Goal: Navigation & Orientation: Find specific page/section

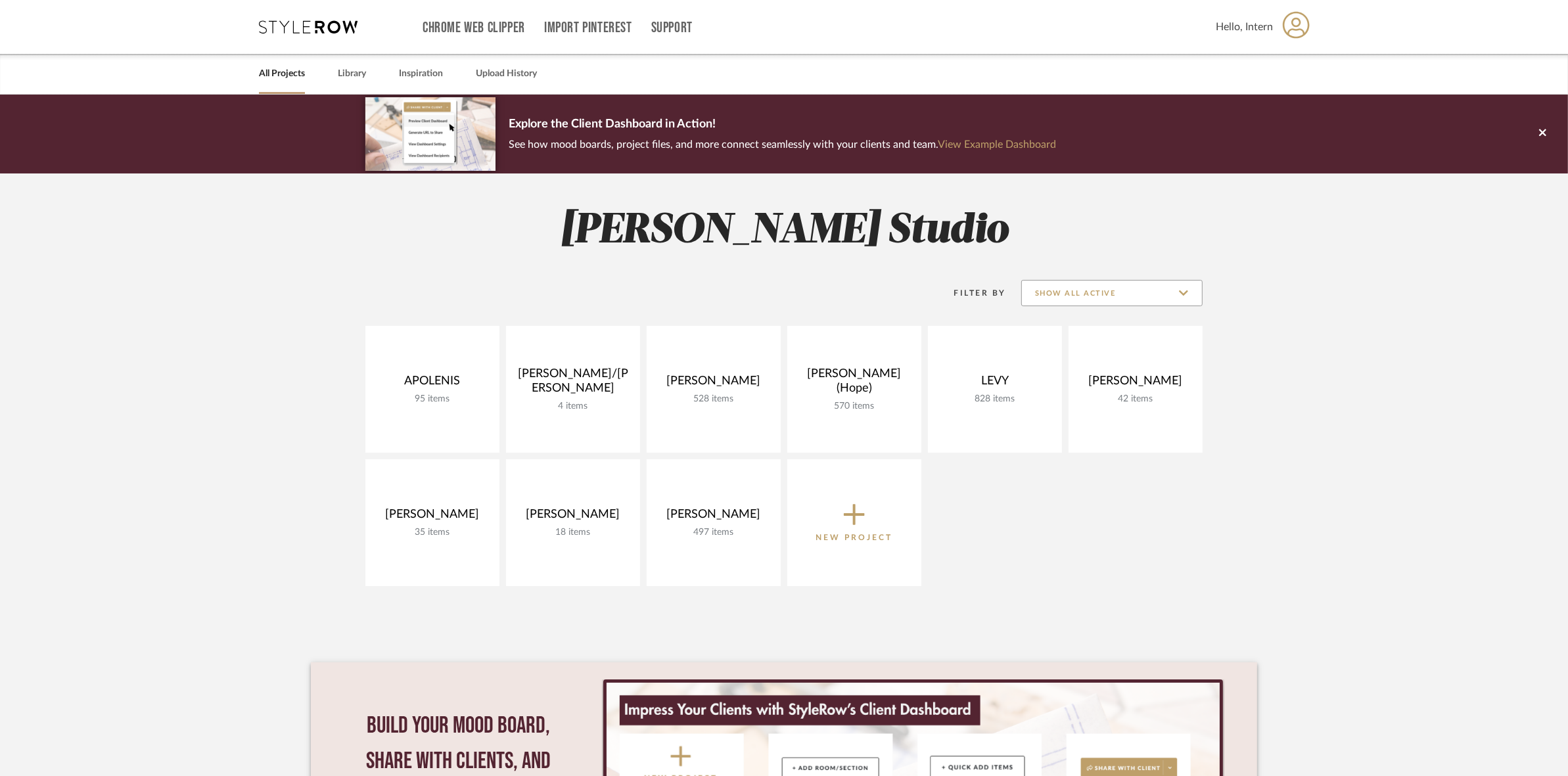
click at [1089, 288] on input "Show All Active" at bounding box center [1112, 293] width 181 height 26
click at [1078, 381] on span "Archived" at bounding box center [1112, 389] width 180 height 32
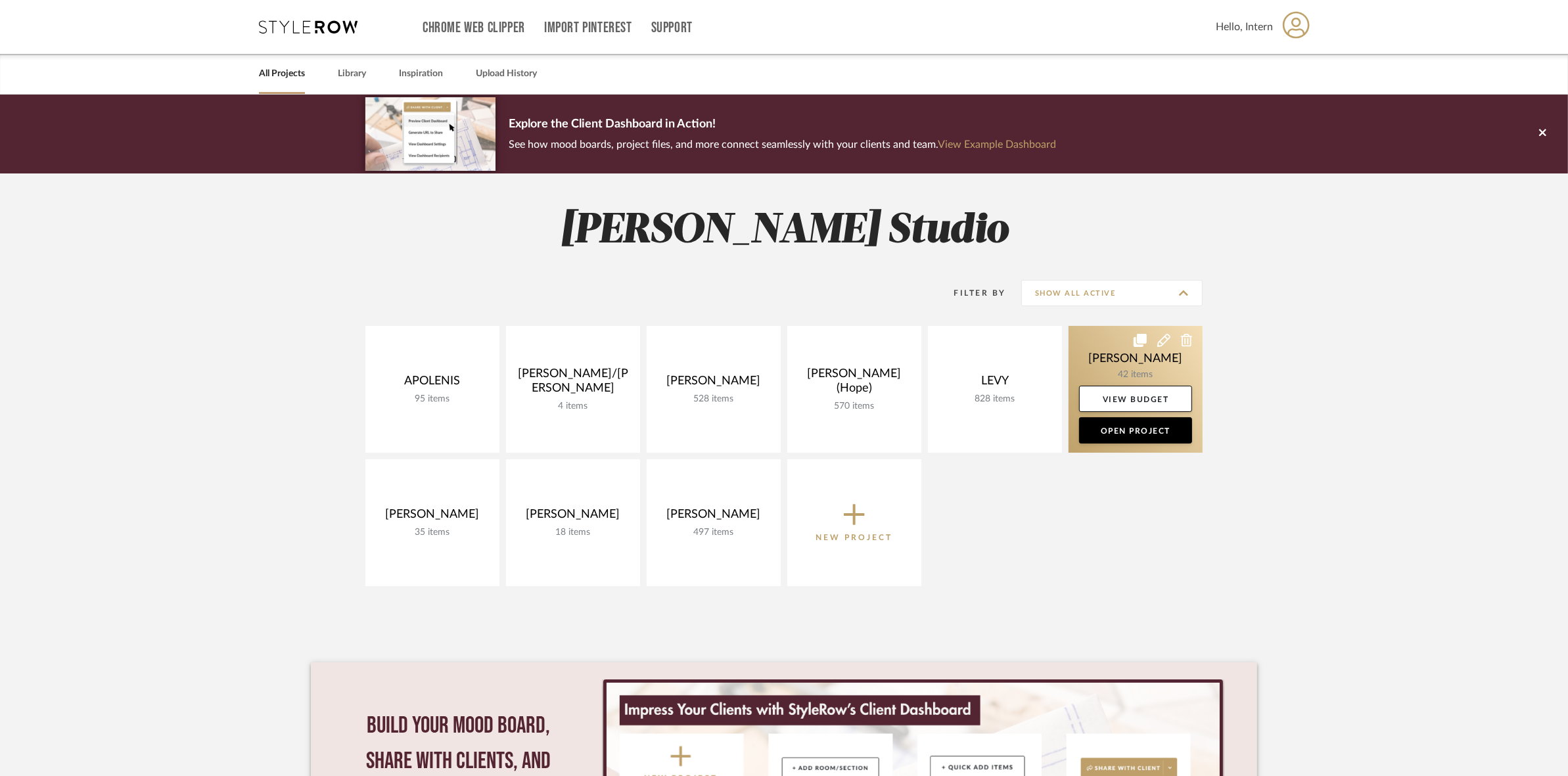
type input "Archived"
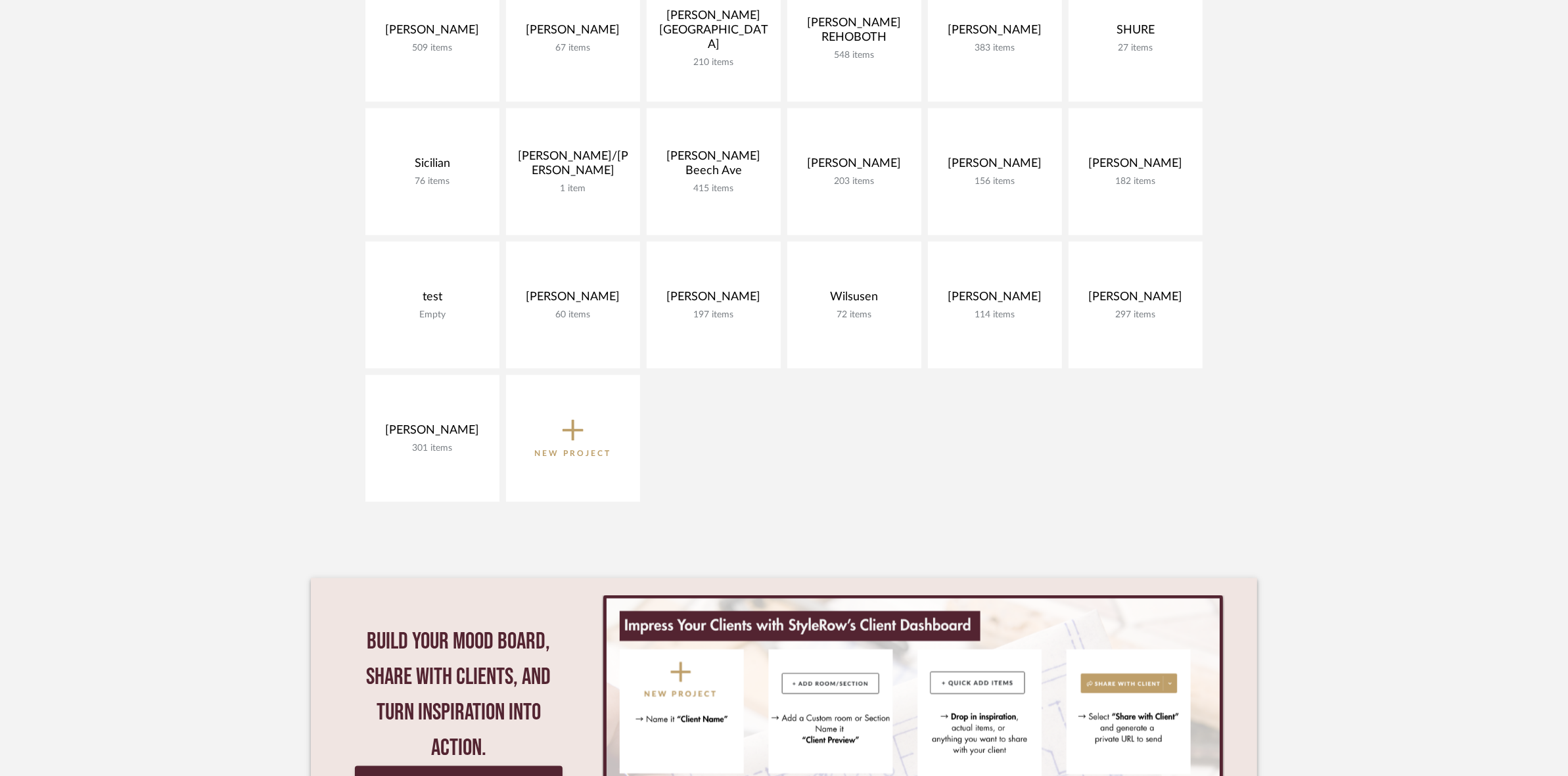
scroll to position [2101, 0]
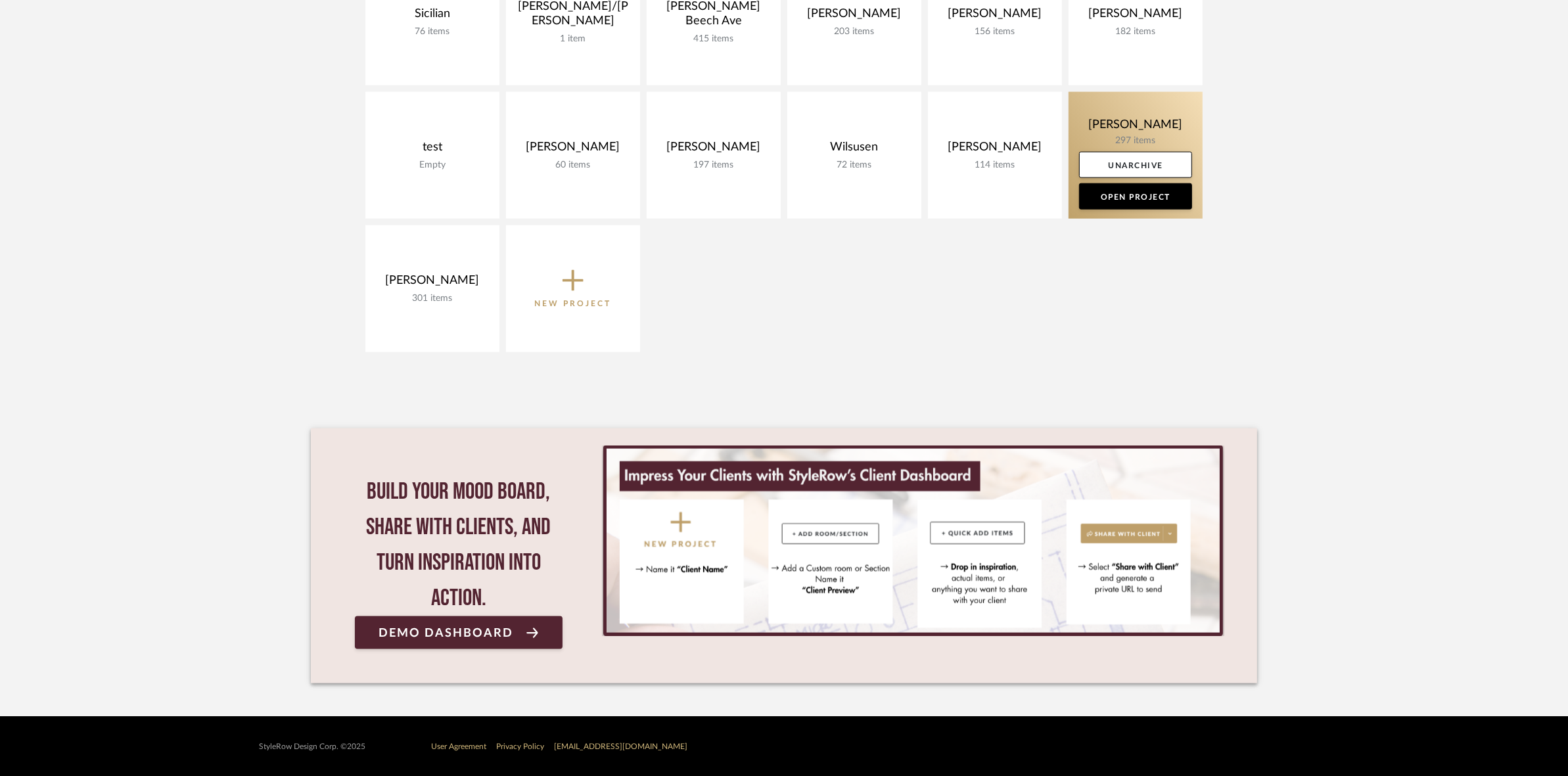
click at [1092, 124] on link at bounding box center [1135, 155] width 134 height 127
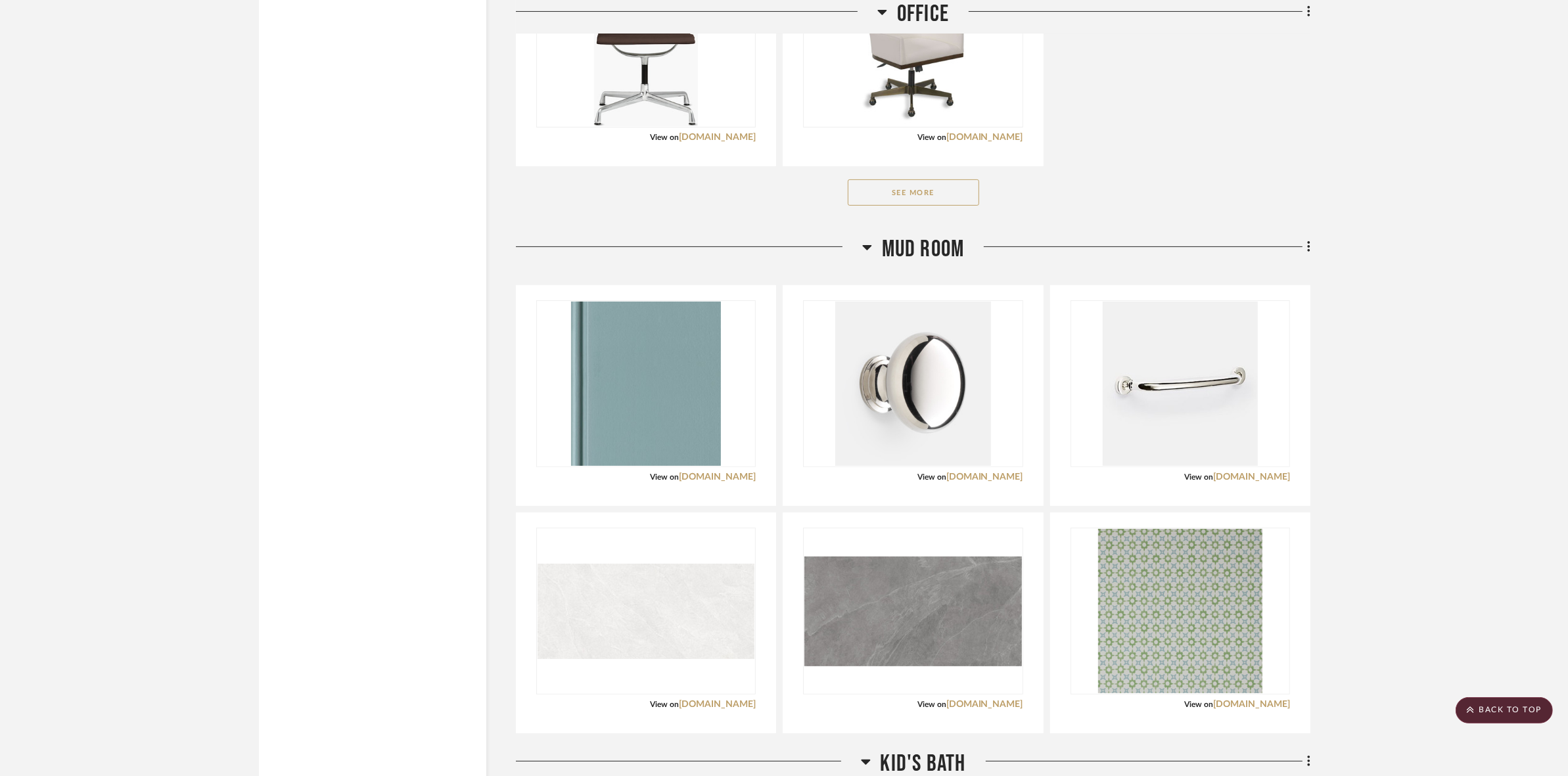
scroll to position [6899, 0]
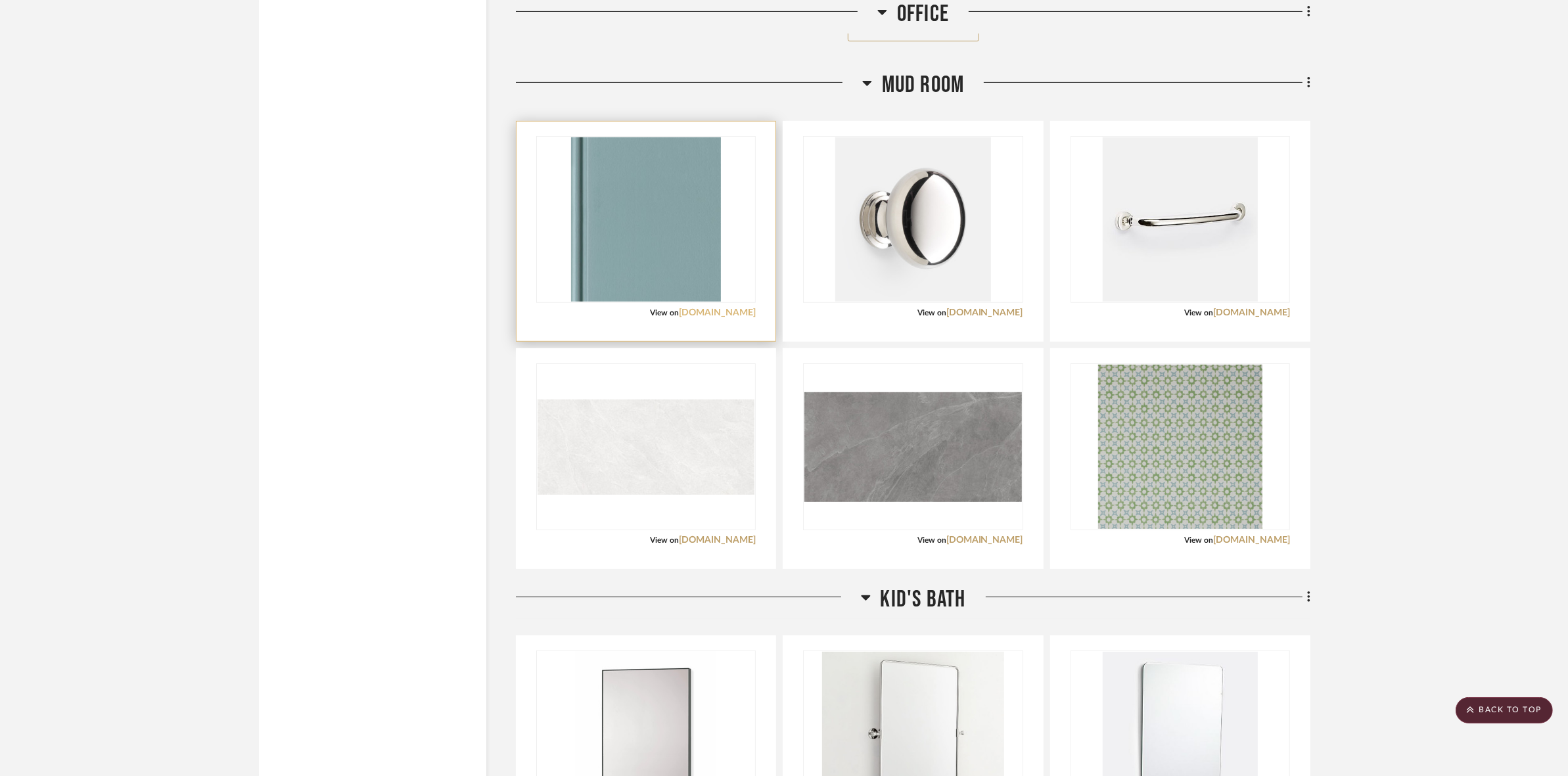
click at [743, 314] on link "[DOMAIN_NAME]" at bounding box center [717, 313] width 77 height 9
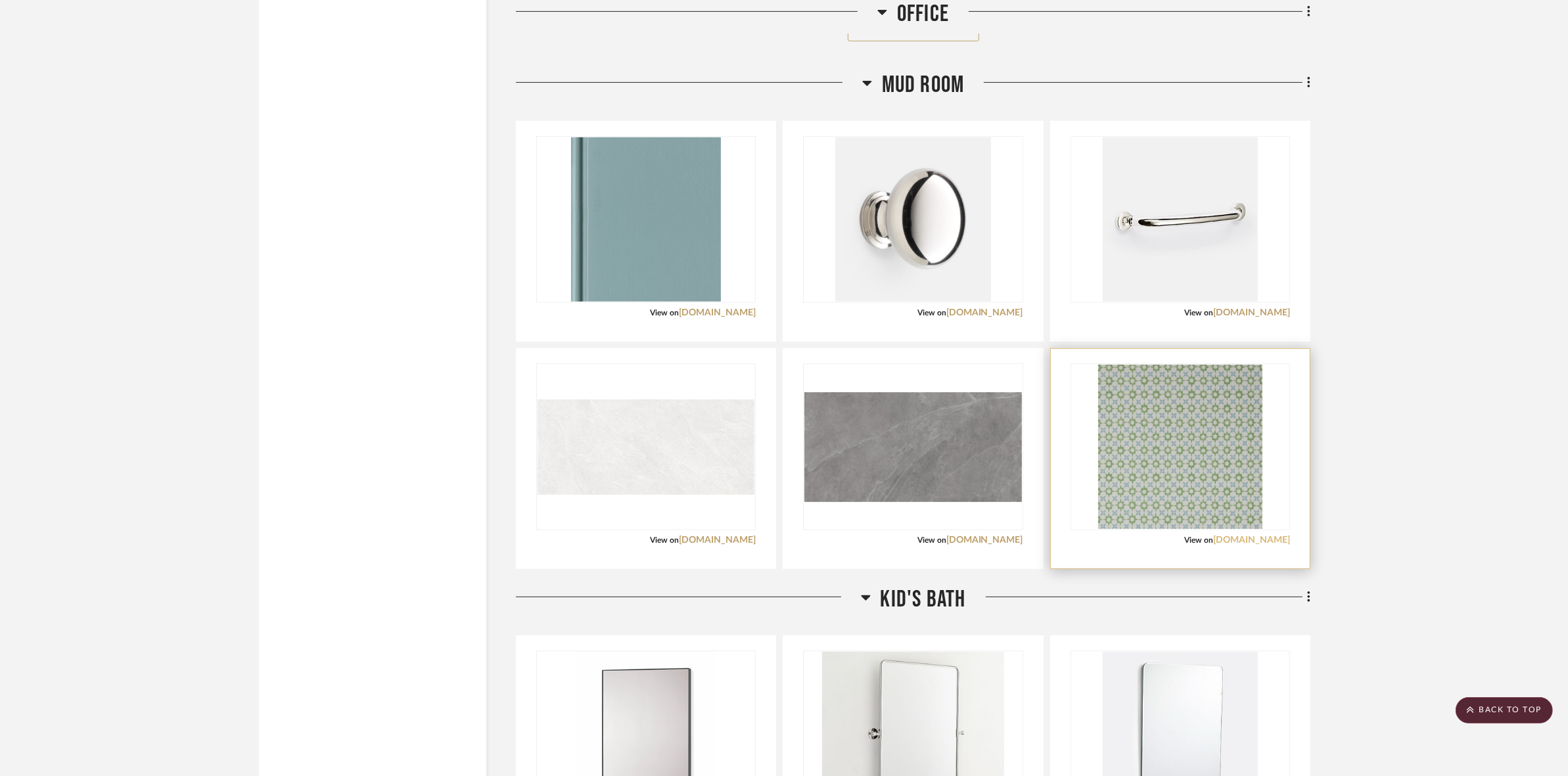
click at [1233, 545] on link "[DOMAIN_NAME]" at bounding box center [1251, 540] width 77 height 9
click at [1284, 471] on div "0" at bounding box center [1180, 447] width 218 height 166
click at [1225, 461] on img "0" at bounding box center [1180, 447] width 164 height 164
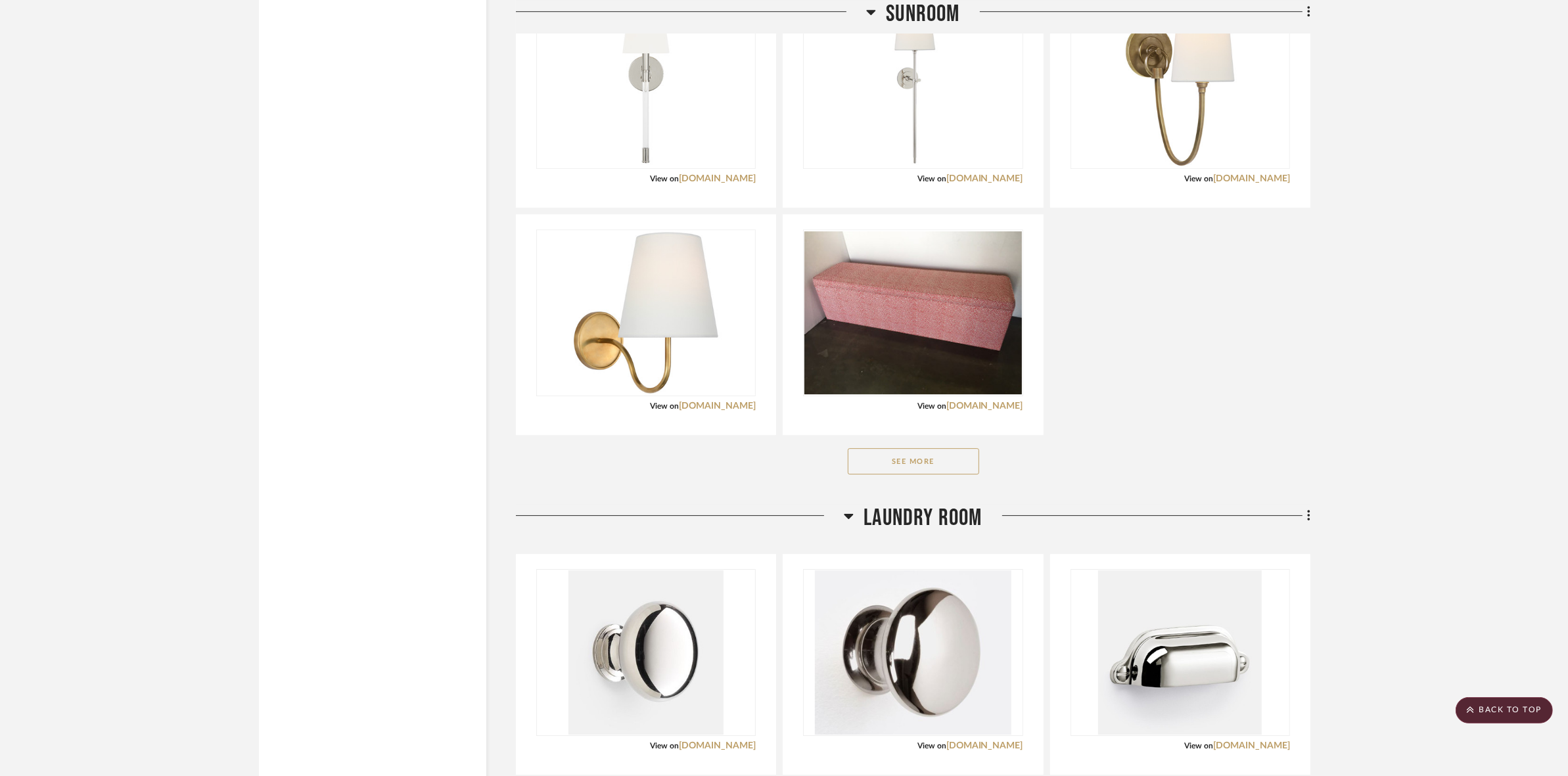
scroll to position [11252, 0]
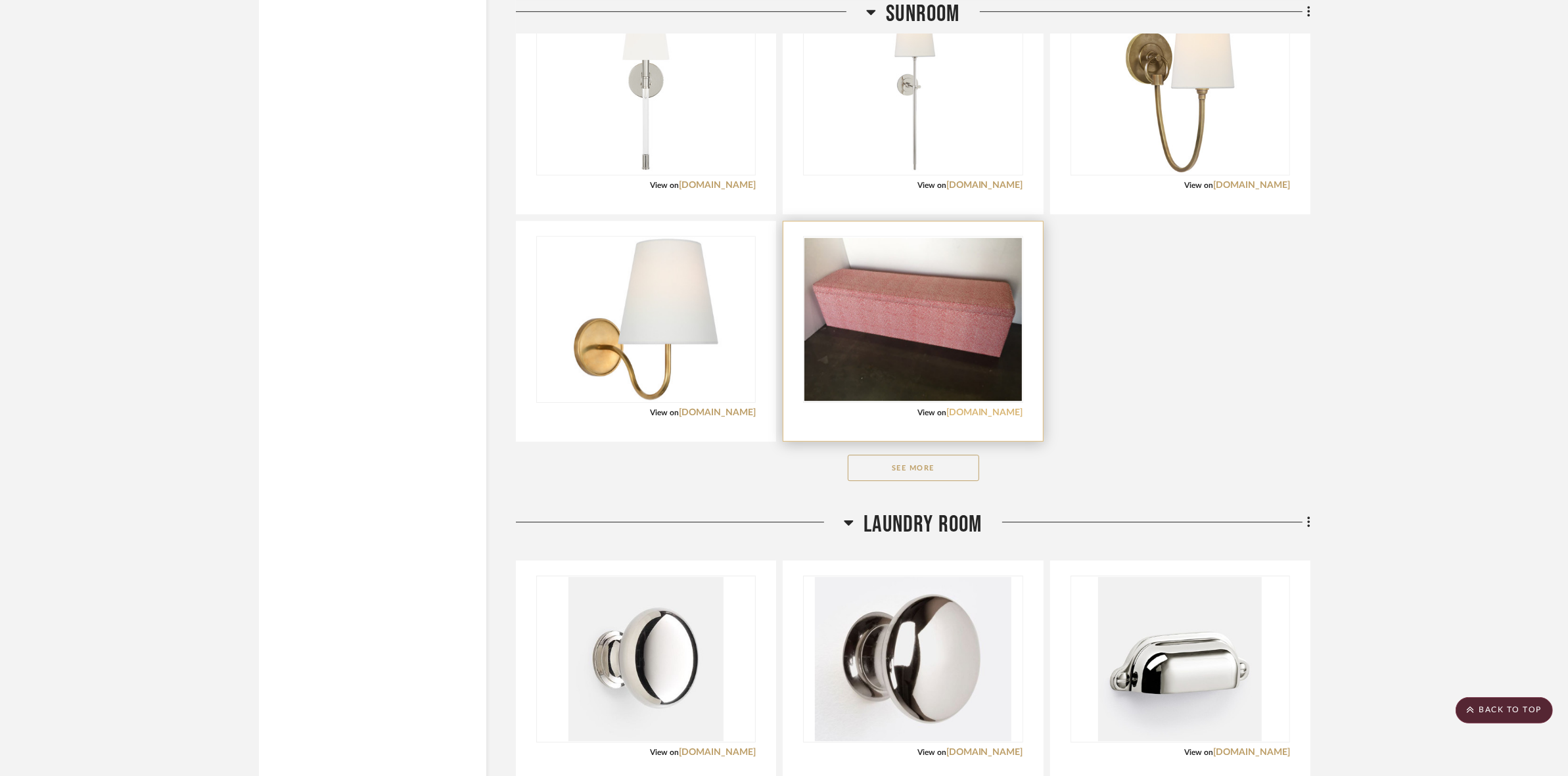
click at [996, 418] on link "[DOMAIN_NAME]" at bounding box center [984, 412] width 77 height 9
